Goal: Navigation & Orientation: Find specific page/section

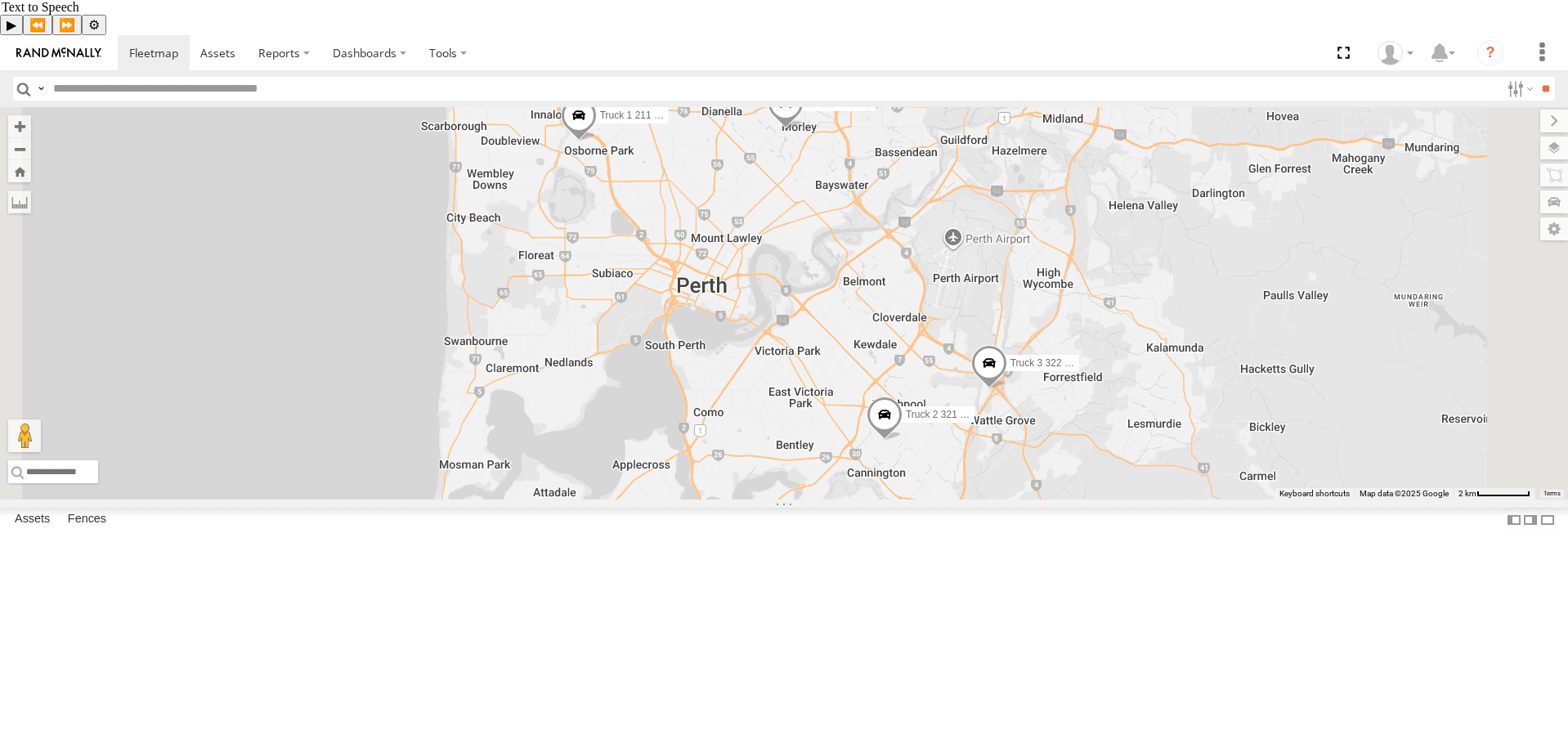
click at [615, 46] on div "2" at bounding box center [598, 30] width 33 height 33
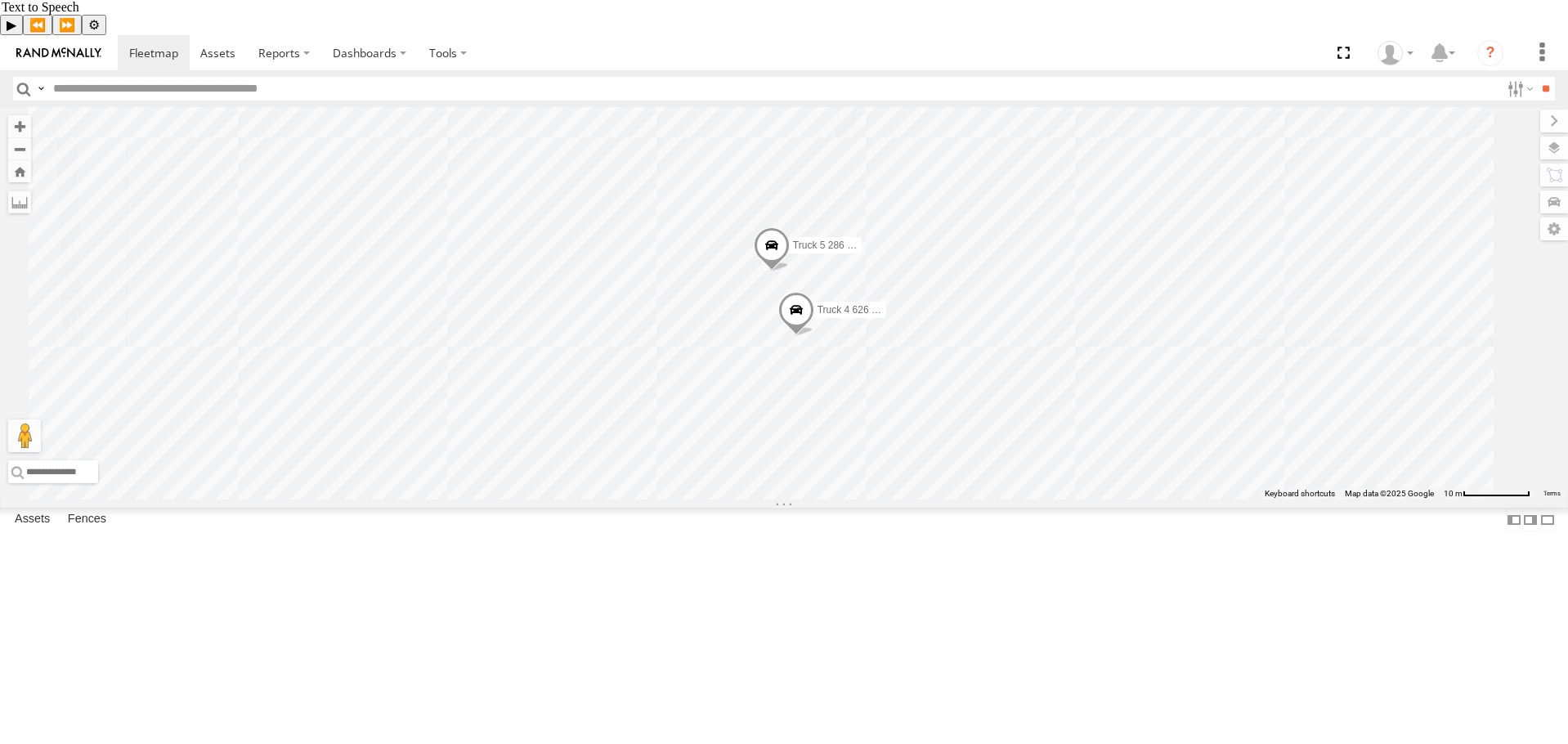
click at [789, 271] on span at bounding box center [771, 249] width 36 height 45
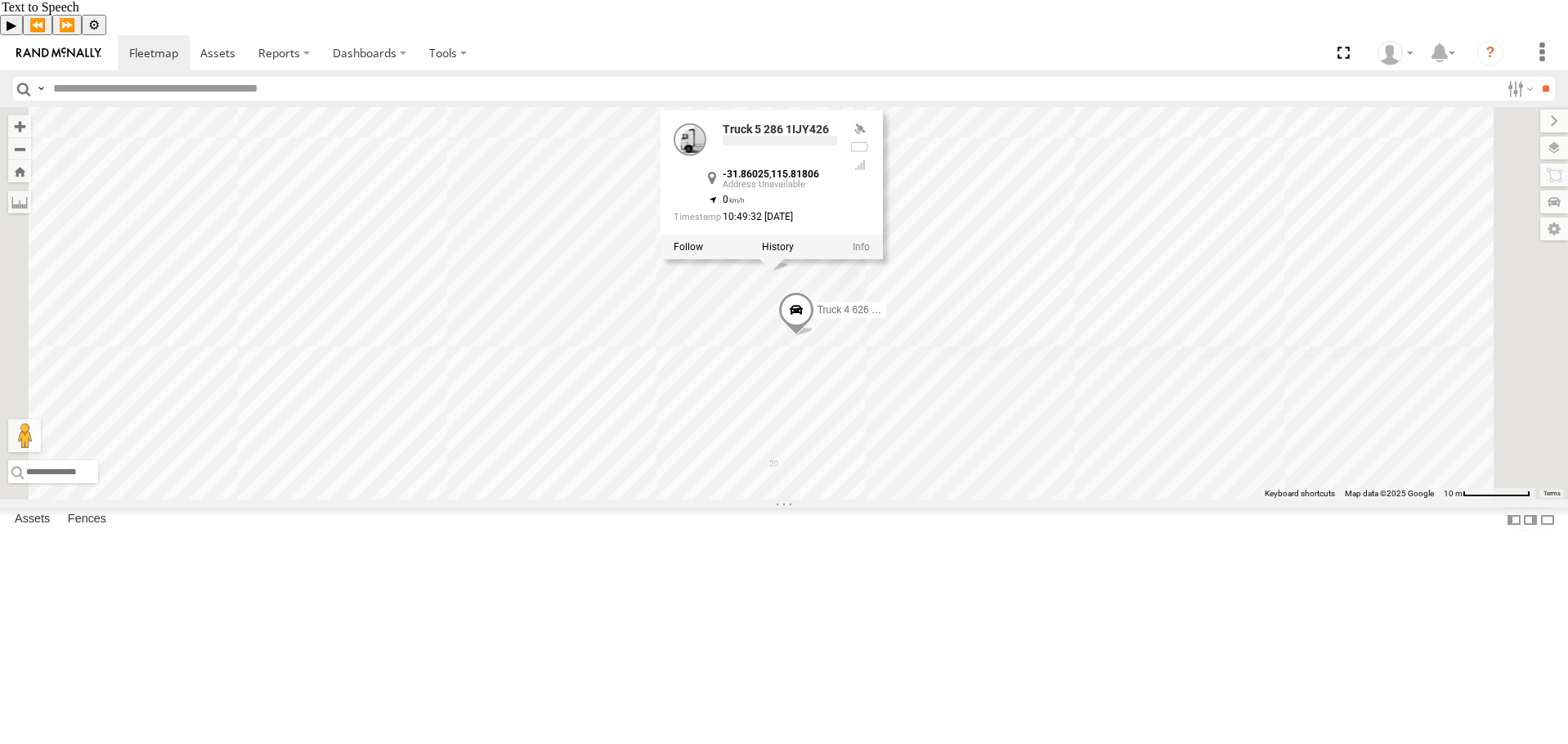
click at [794, 253] on label at bounding box center [778, 247] width 32 height 12
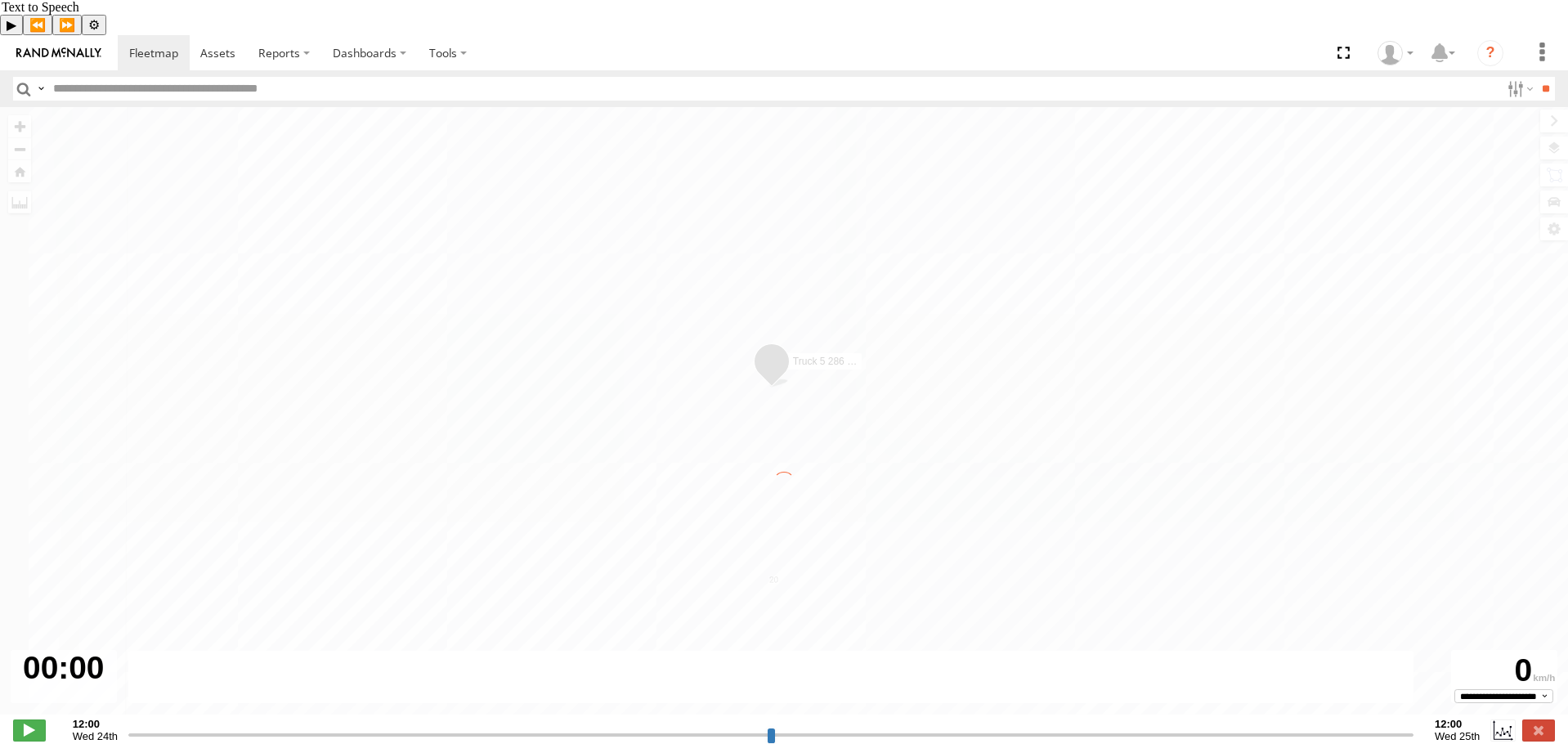
type input "**********"
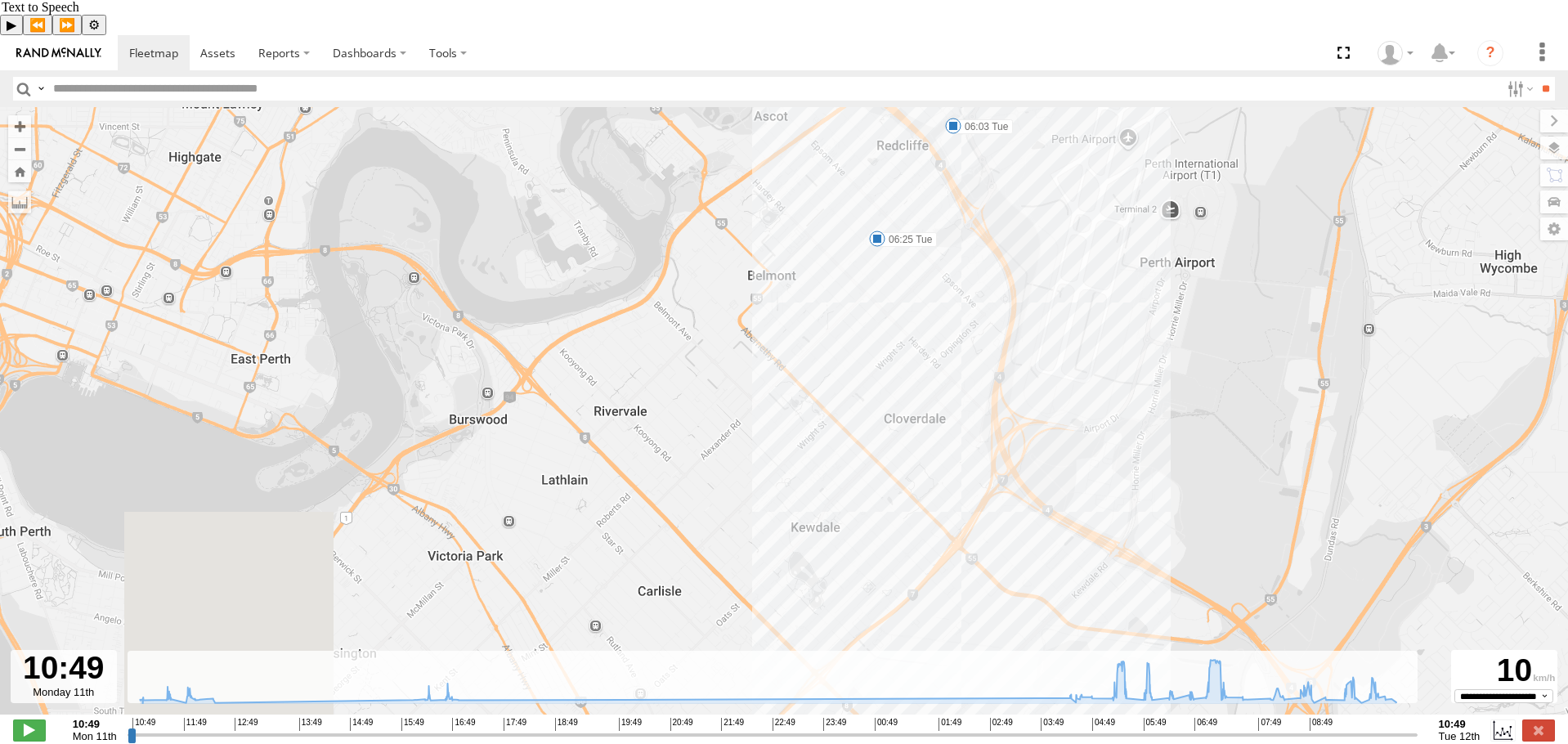
drag, startPoint x: 887, startPoint y: 573, endPoint x: 880, endPoint y: 261, distance: 312.1
click at [880, 261] on div "Truck 5 286 1IJY426 05:33 Tue 06:03 Tue 06:25 Tue 08:33 Tue 09:05 Tue 09:22 Tue…" at bounding box center [784, 419] width 1568 height 625
